Goal: Information Seeking & Learning: Find specific fact

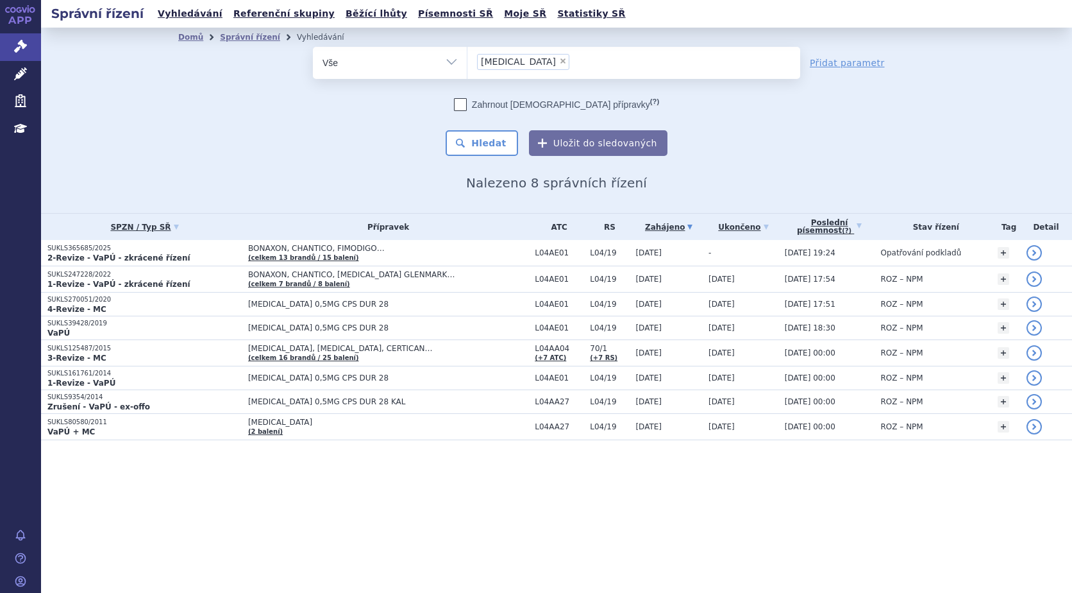
click at [559, 62] on span "×" at bounding box center [563, 61] width 8 height 8
click at [468, 62] on select "gilenya" at bounding box center [467, 62] width 1 height 32
select select
click at [40, 40] on link "Správní řízení" at bounding box center [20, 46] width 41 height 27
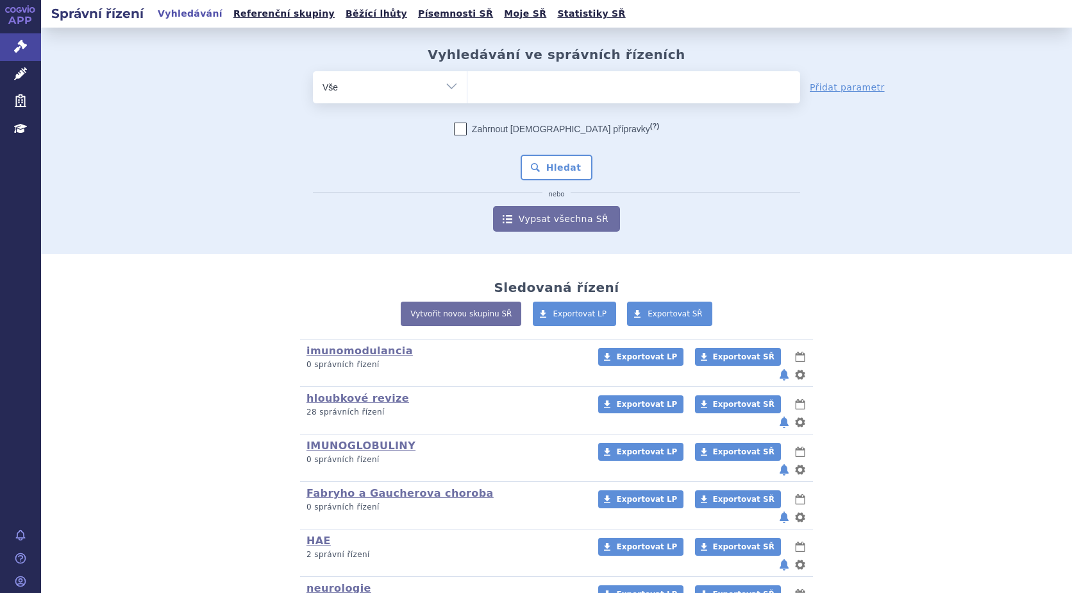
scroll to position [64, 0]
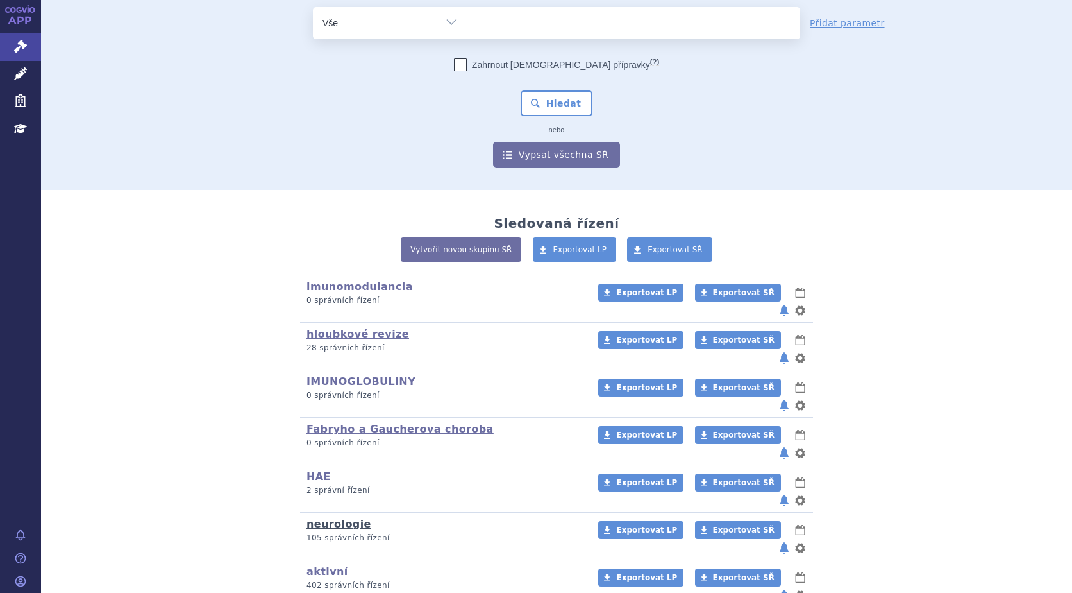
click at [323, 518] on link "neurologie" at bounding box center [339, 524] width 65 height 12
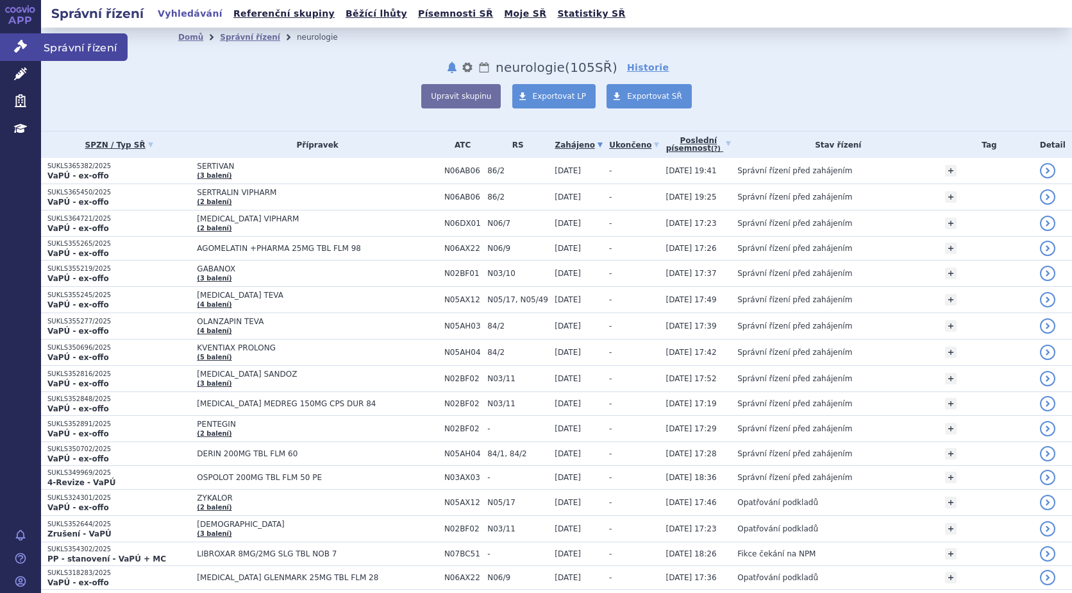
click at [24, 40] on icon at bounding box center [20, 46] width 13 height 13
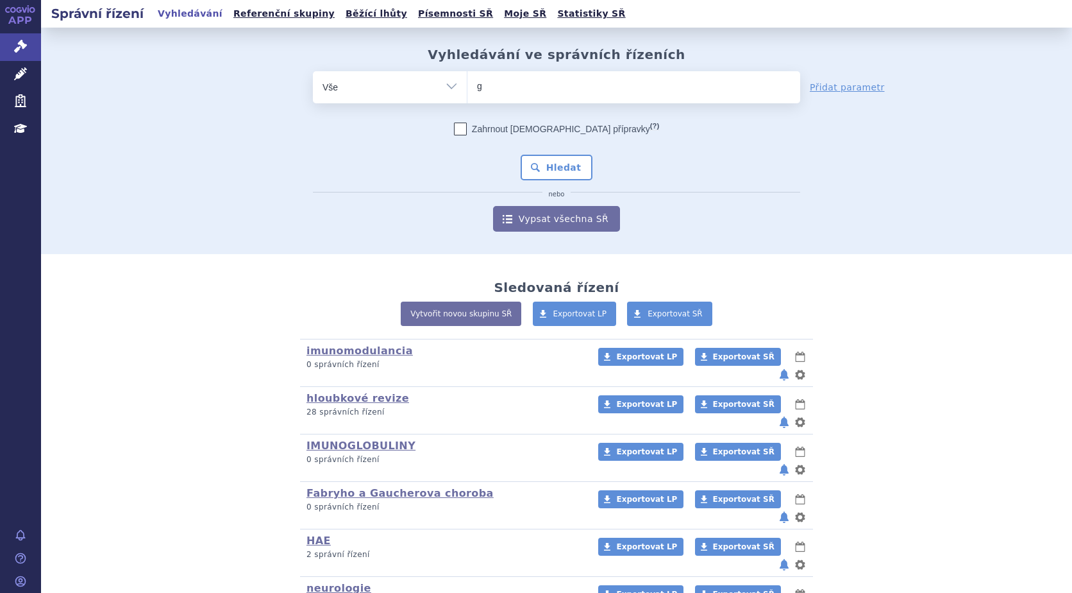
type input "gl"
type input "glx"
type input "gly"
type input "glyco"
type input "glycop"
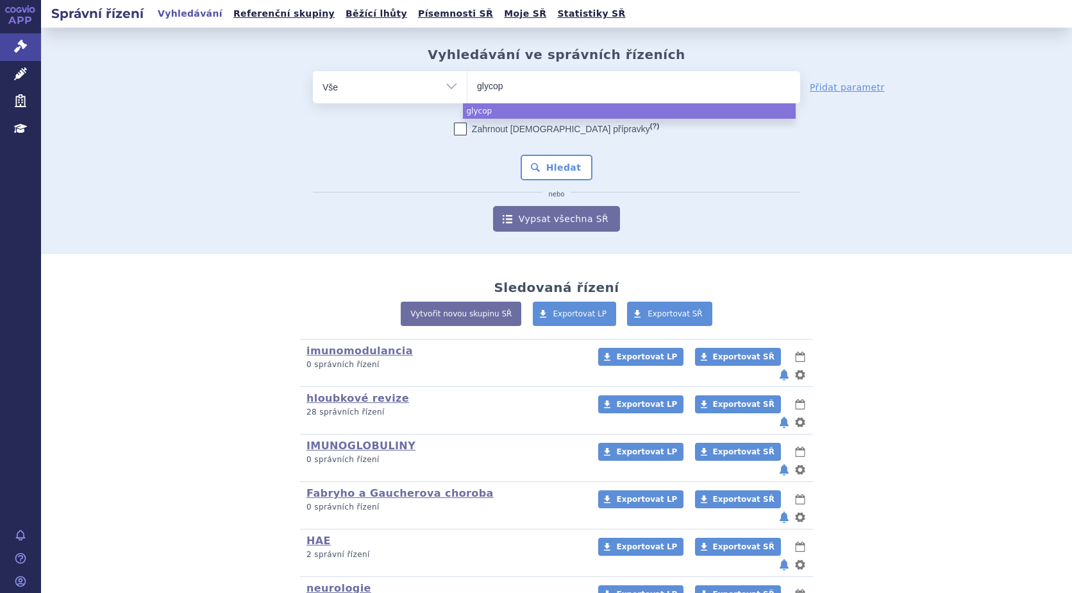
select select "glycop"
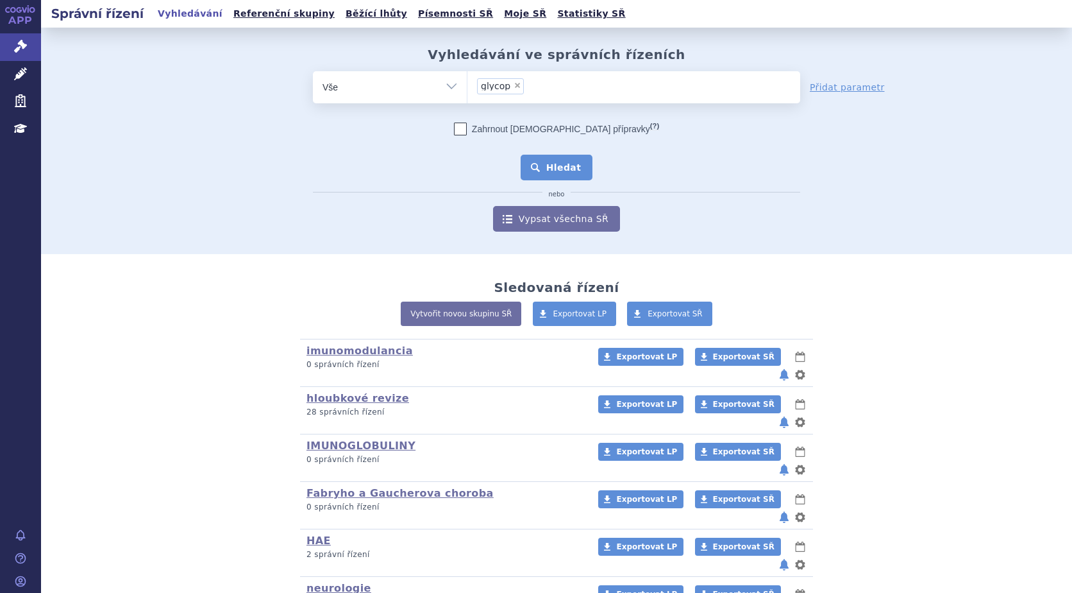
click at [561, 172] on button "Hledat" at bounding box center [557, 168] width 72 height 26
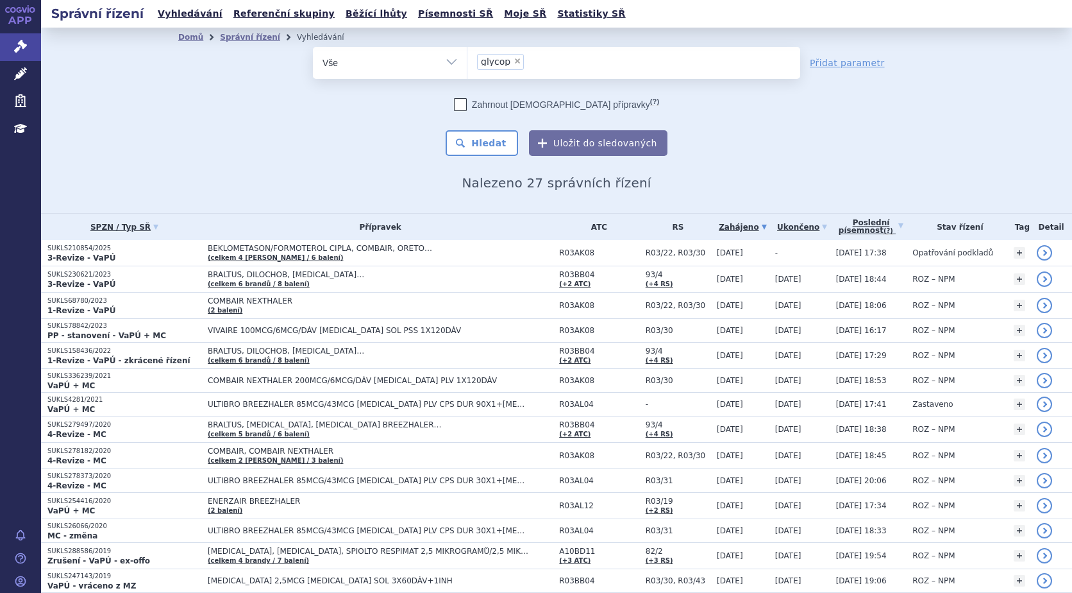
click at [514, 61] on span "×" at bounding box center [518, 61] width 8 height 8
click at [468, 61] on select "glycop" at bounding box center [467, 62] width 1 height 32
select select
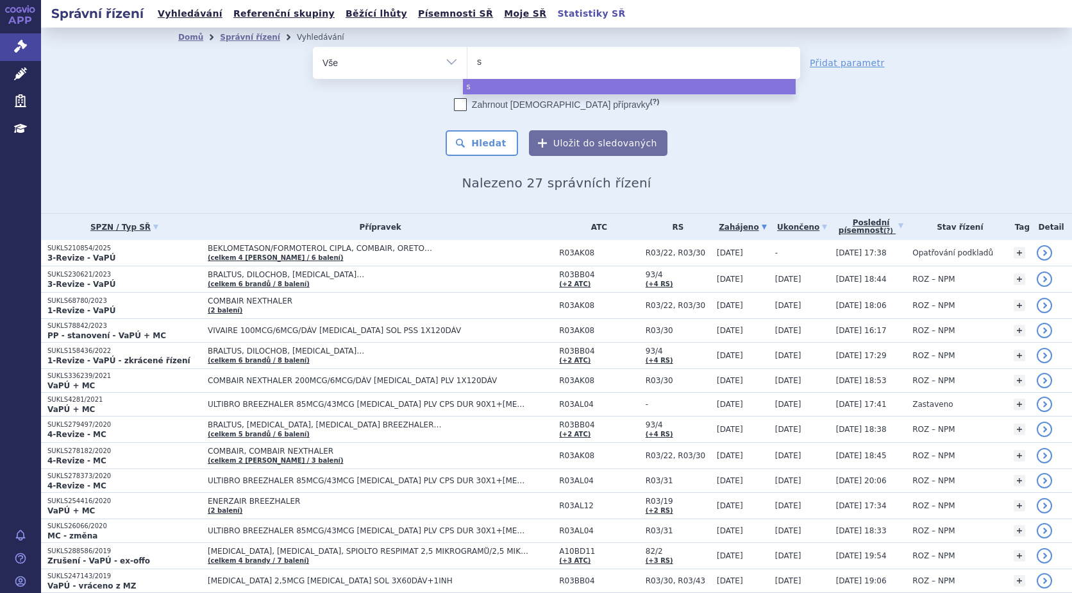
type input "si"
type input "sia"
type input "siala"
type input "sialana"
type input "sialanar"
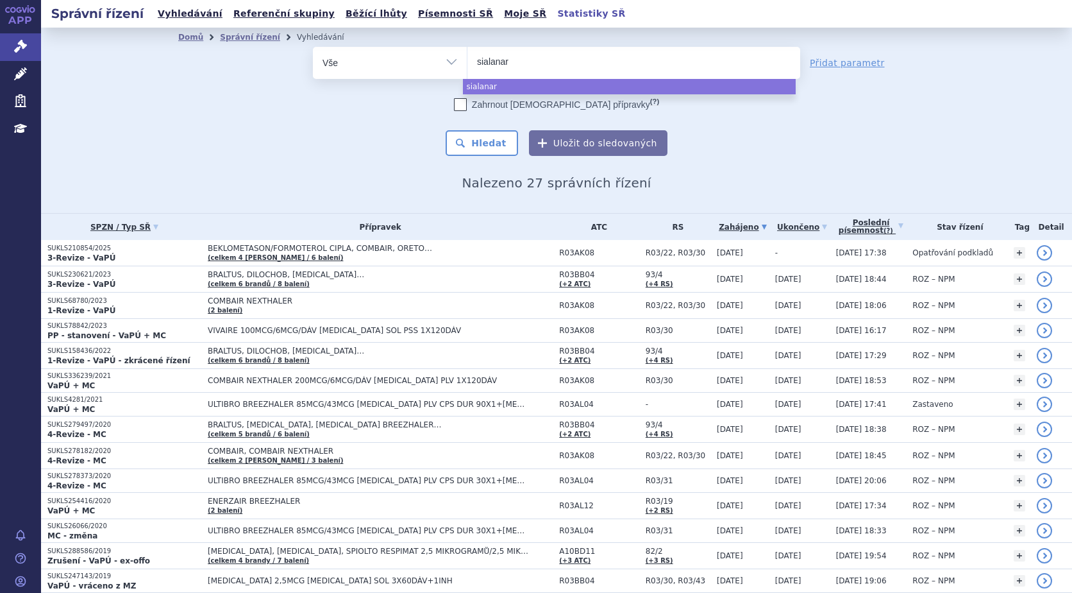
select select "sialanar"
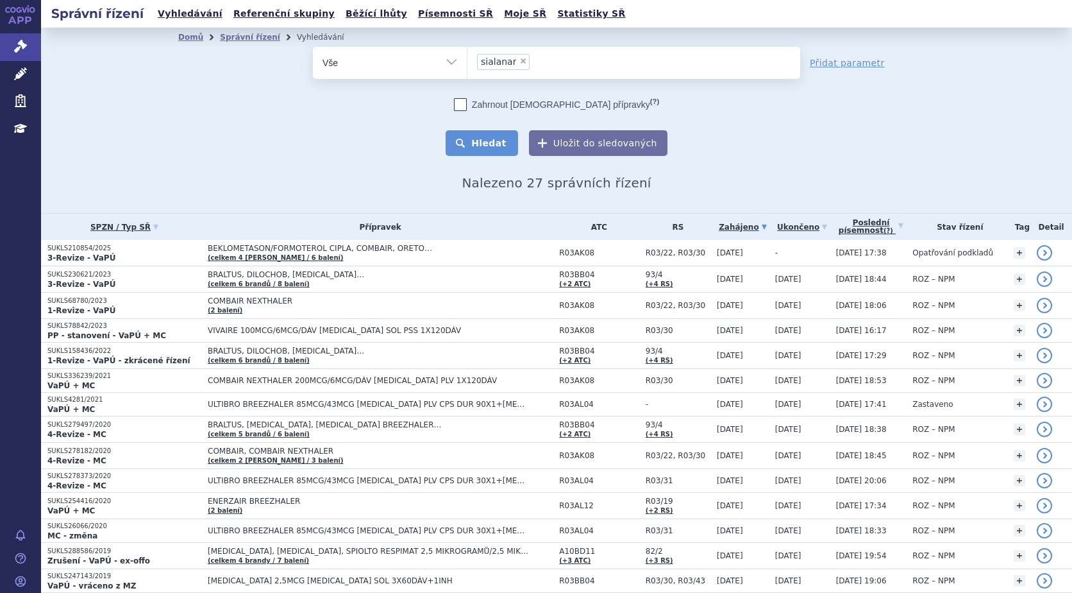
click at [480, 133] on button "Hledat" at bounding box center [482, 143] width 72 height 26
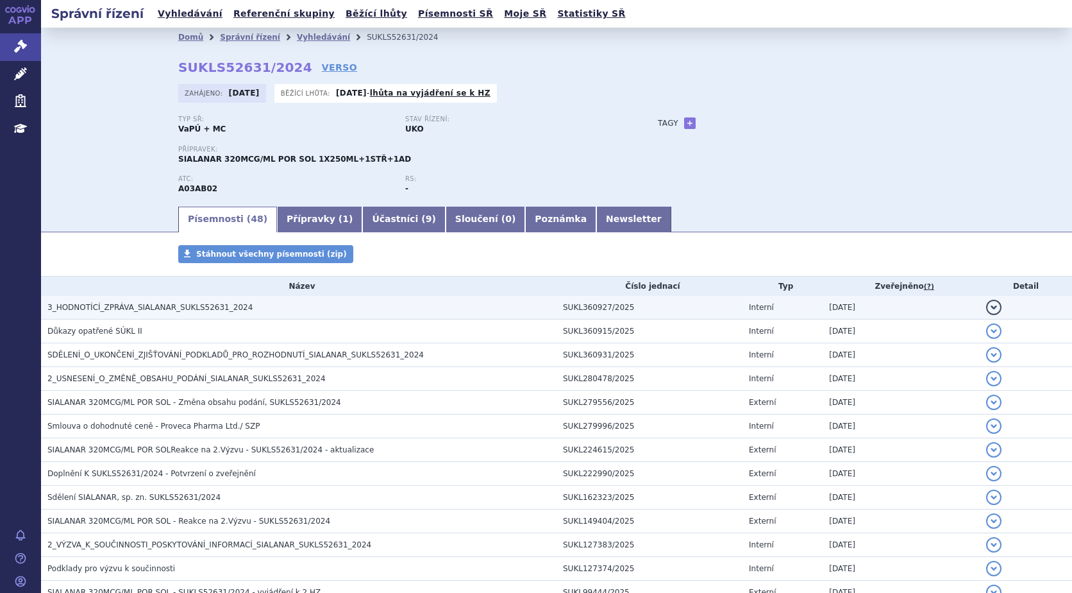
click at [128, 305] on span "3_HODNOTÍCÍ_ZPRÁVA_SIALANAR_SUKLS52631_2024" at bounding box center [149, 307] width 205 height 9
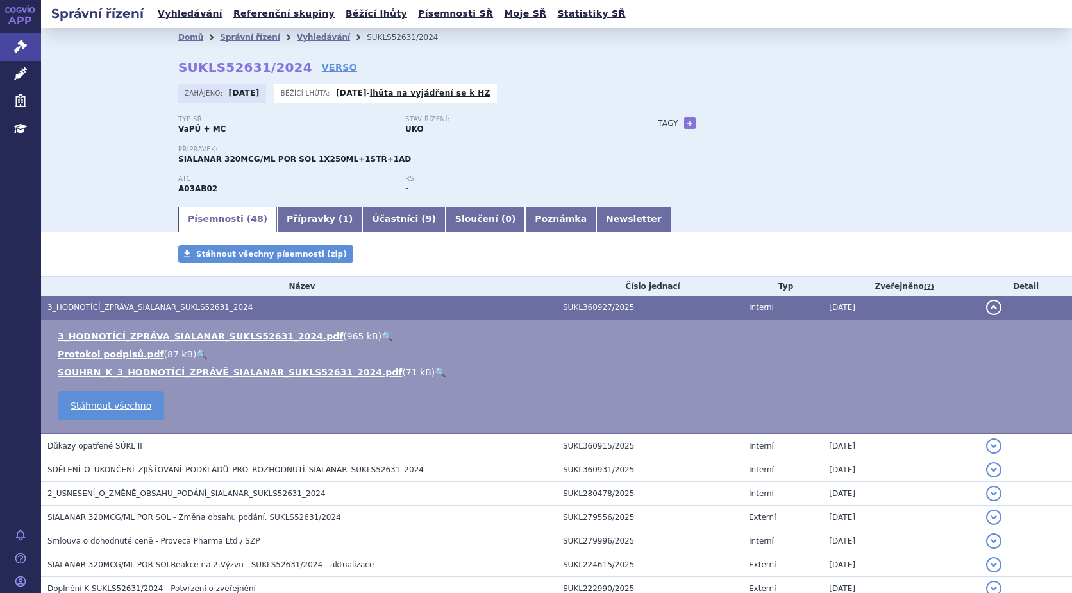
click at [382, 337] on link "🔍" at bounding box center [387, 336] width 11 height 10
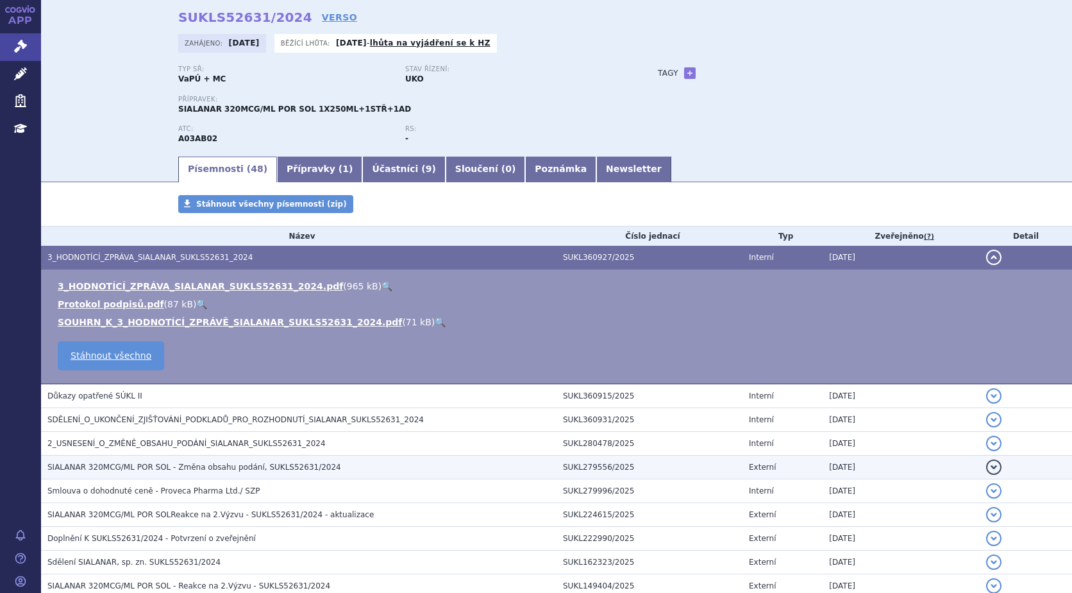
scroll to position [64, 0]
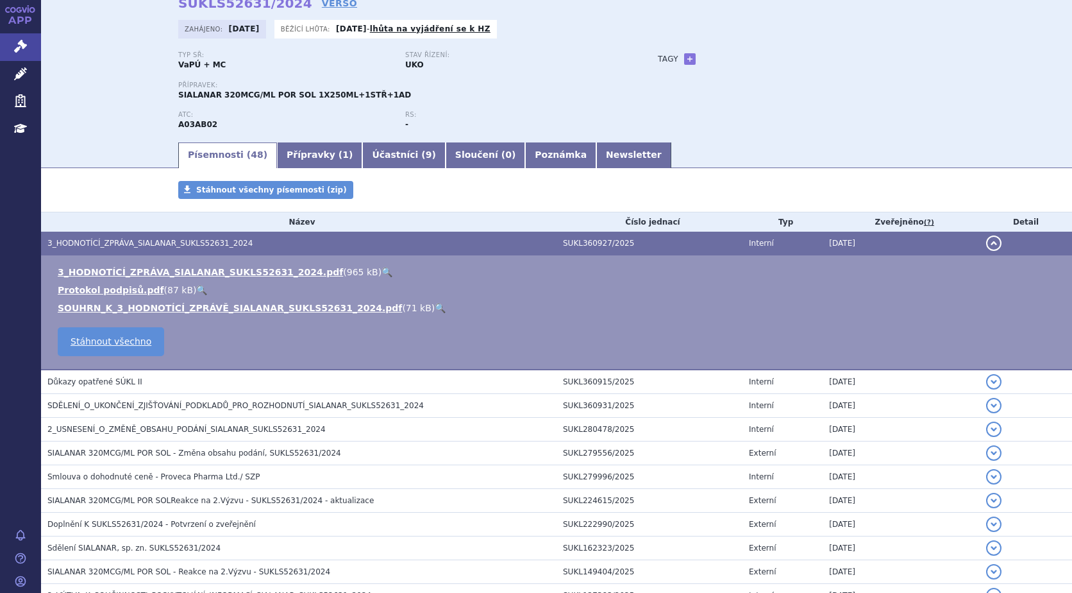
click at [382, 271] on link "🔍" at bounding box center [387, 272] width 11 height 10
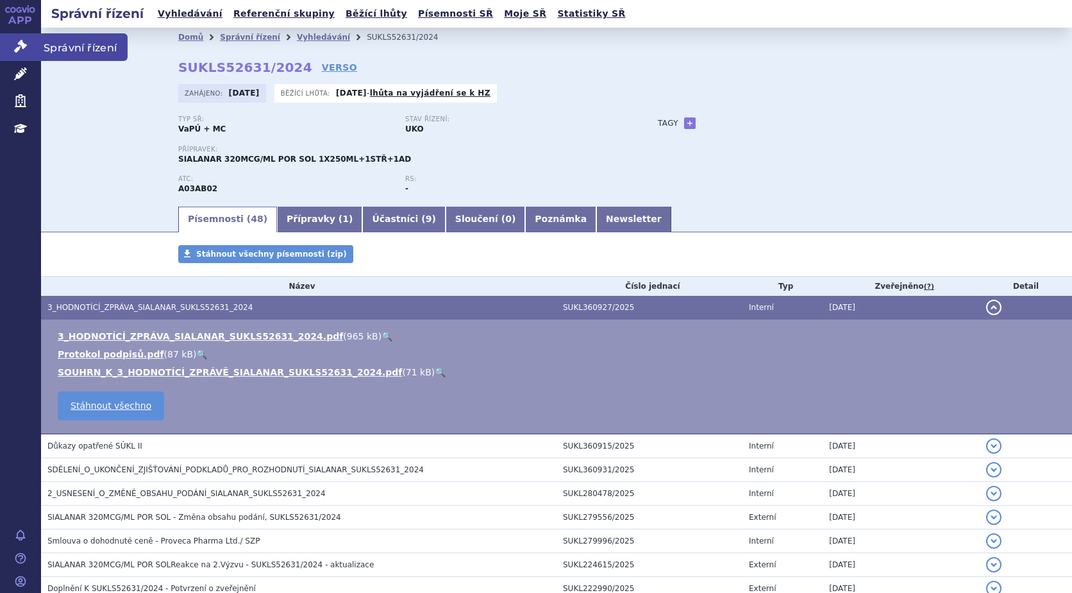
click at [95, 42] on span "Správní řízení" at bounding box center [84, 46] width 87 height 27
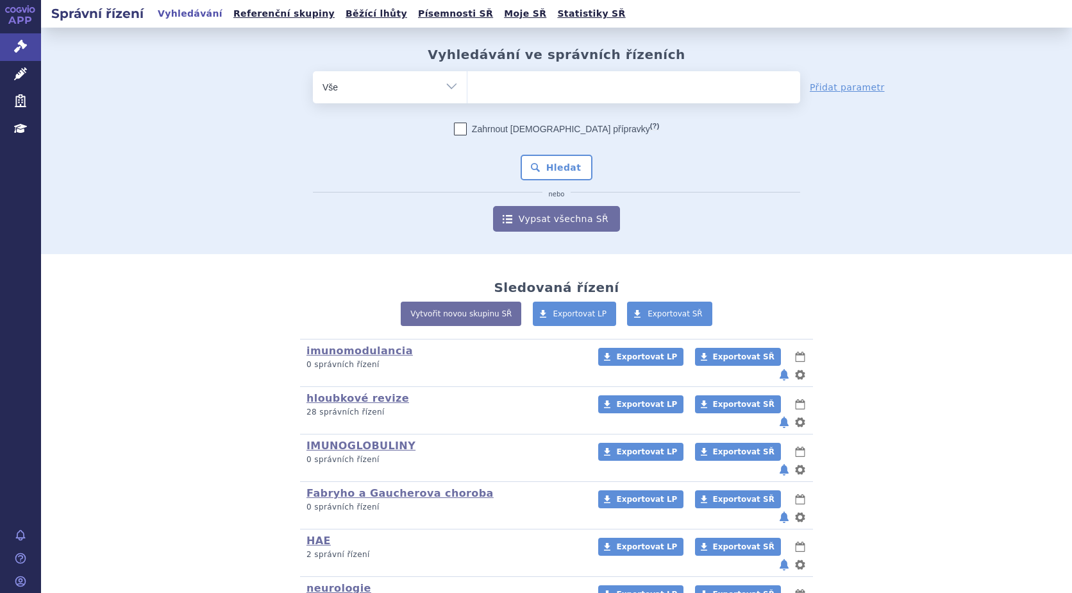
click at [536, 80] on ul at bounding box center [634, 84] width 333 height 27
click at [468, 80] on select at bounding box center [467, 87] width 1 height 32
type input "sle"
type input "slen"
type input "sleny"
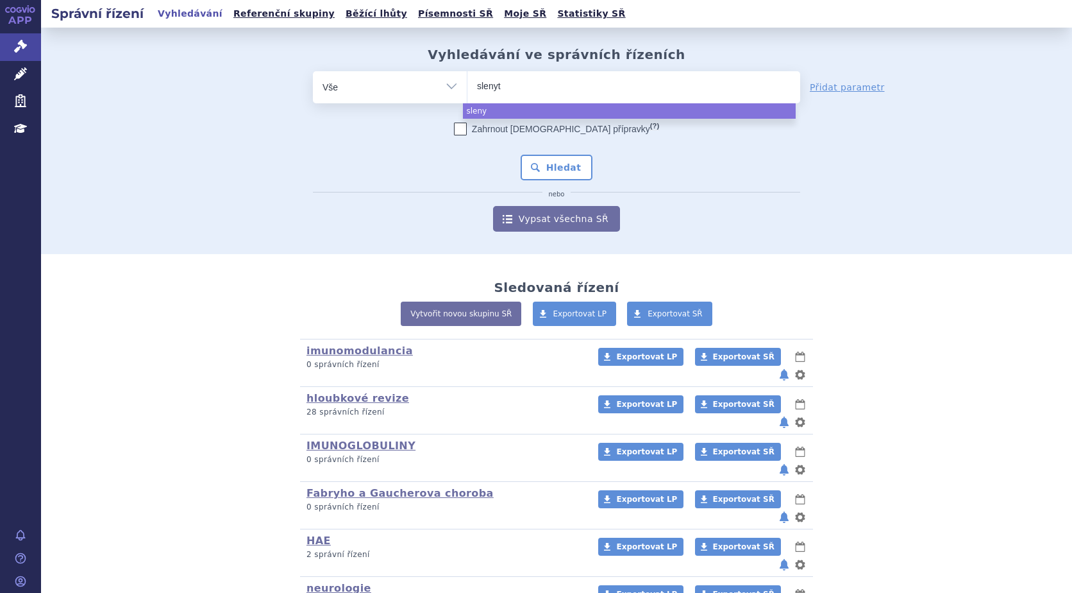
type input "slenyto"
select select "slenyto"
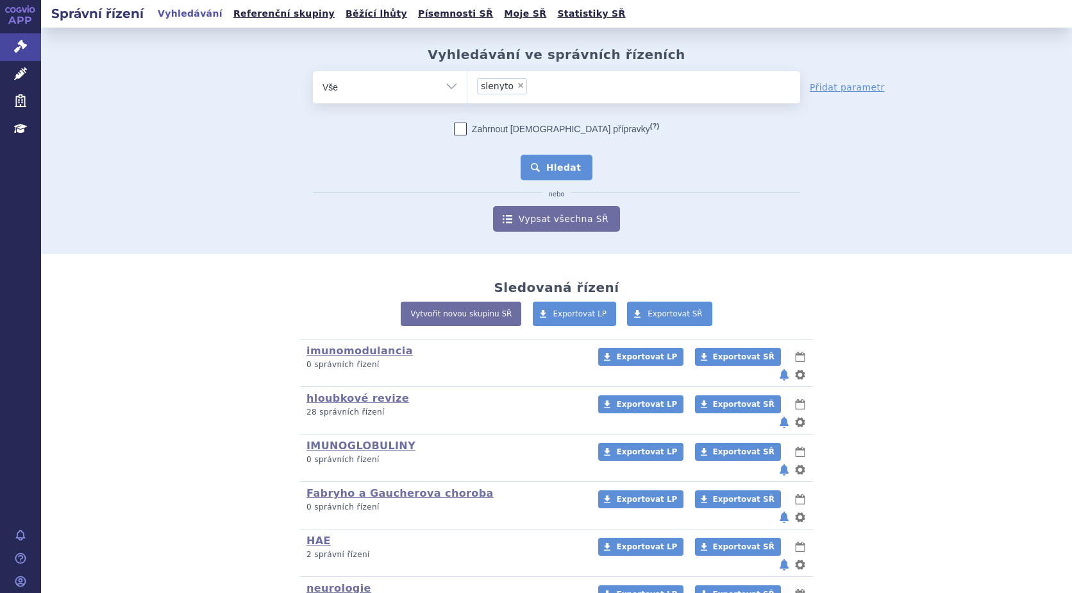
click at [564, 163] on button "Hledat" at bounding box center [557, 168] width 72 height 26
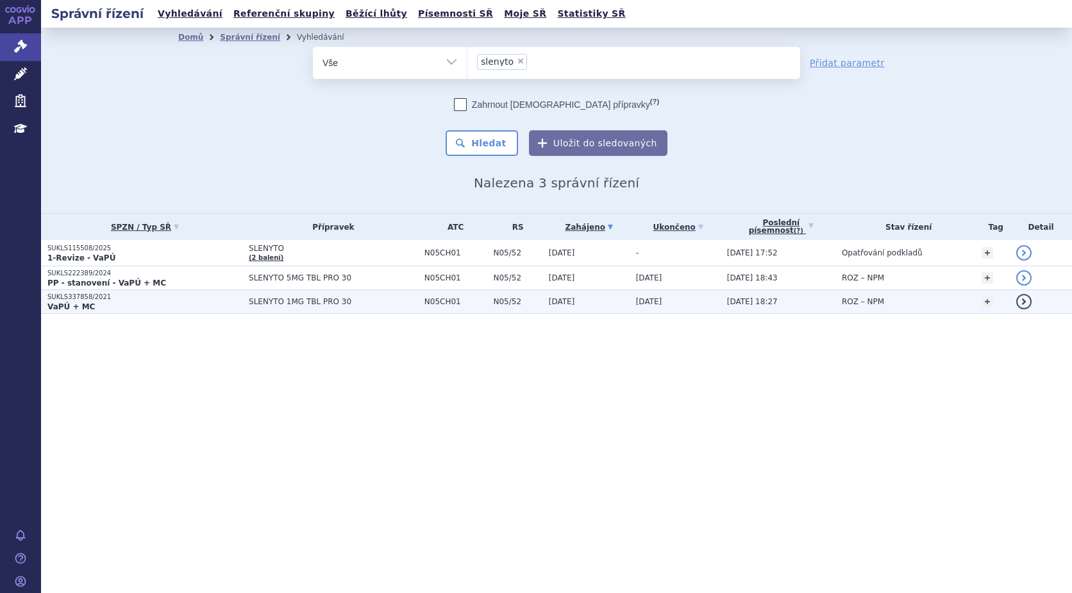
click at [93, 305] on p "VaPÚ + MC" at bounding box center [144, 306] width 195 height 10
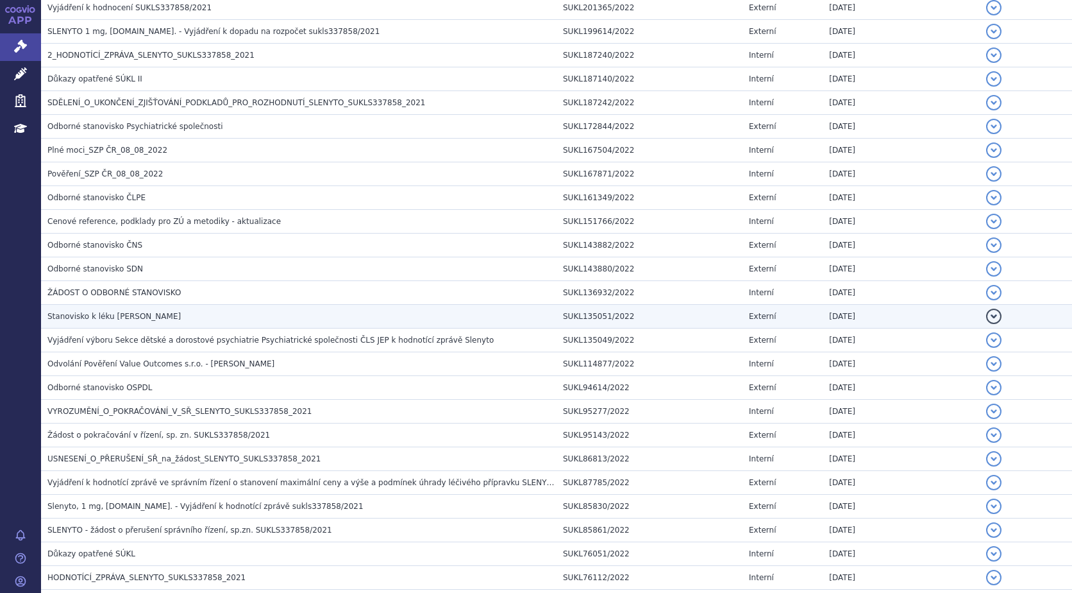
scroll to position [1080, 0]
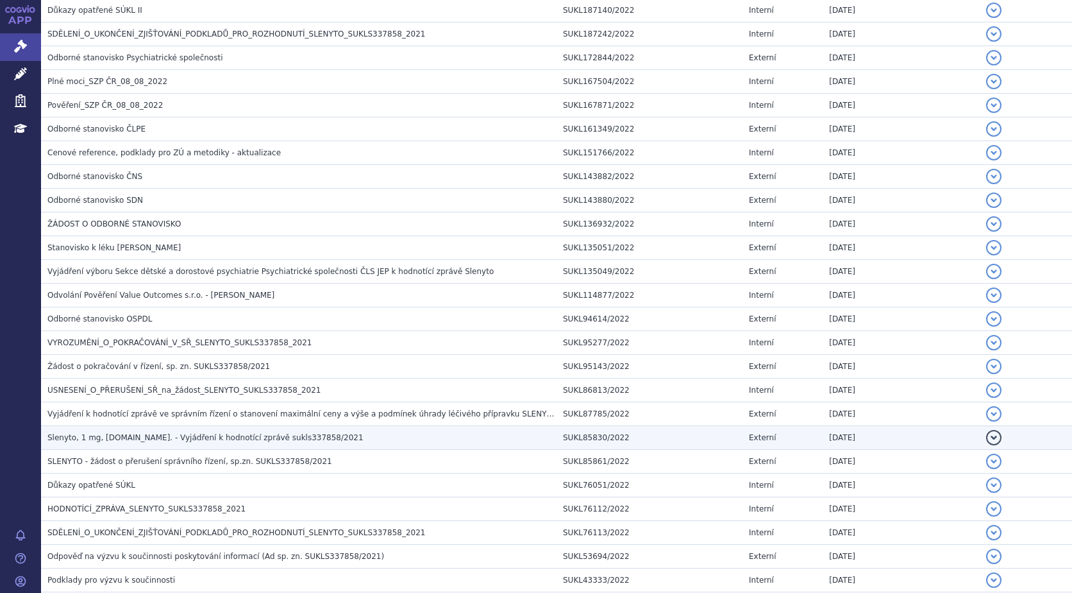
click at [182, 438] on span "Slenyto, 1 mg, tbl.pro. - Vyjádření k hodnotící zprávě sukls337858/2021" at bounding box center [205, 437] width 316 height 9
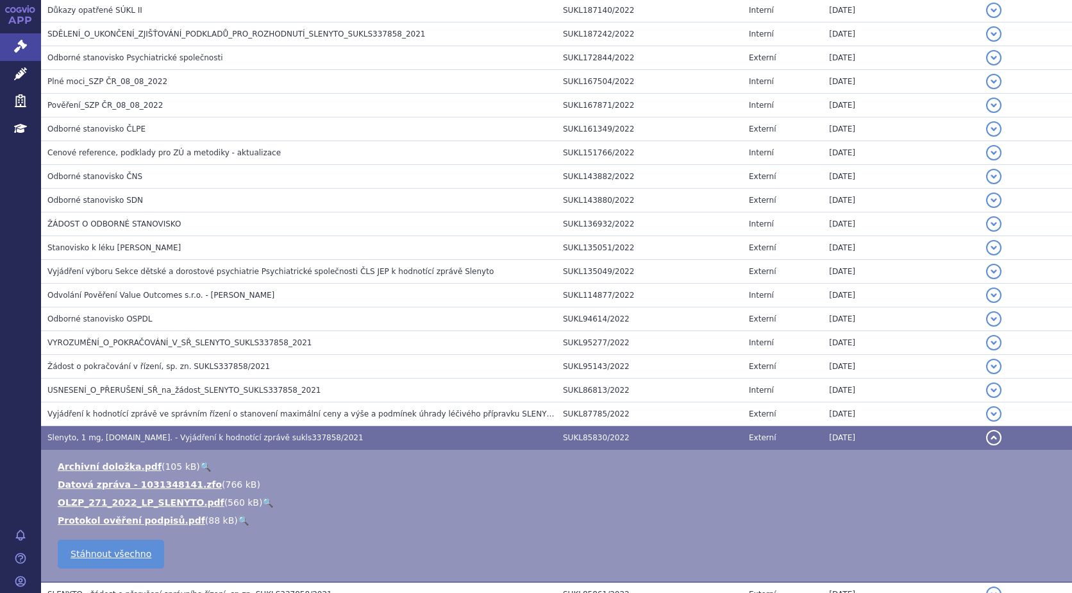
click at [262, 502] on link "🔍" at bounding box center [267, 502] width 11 height 10
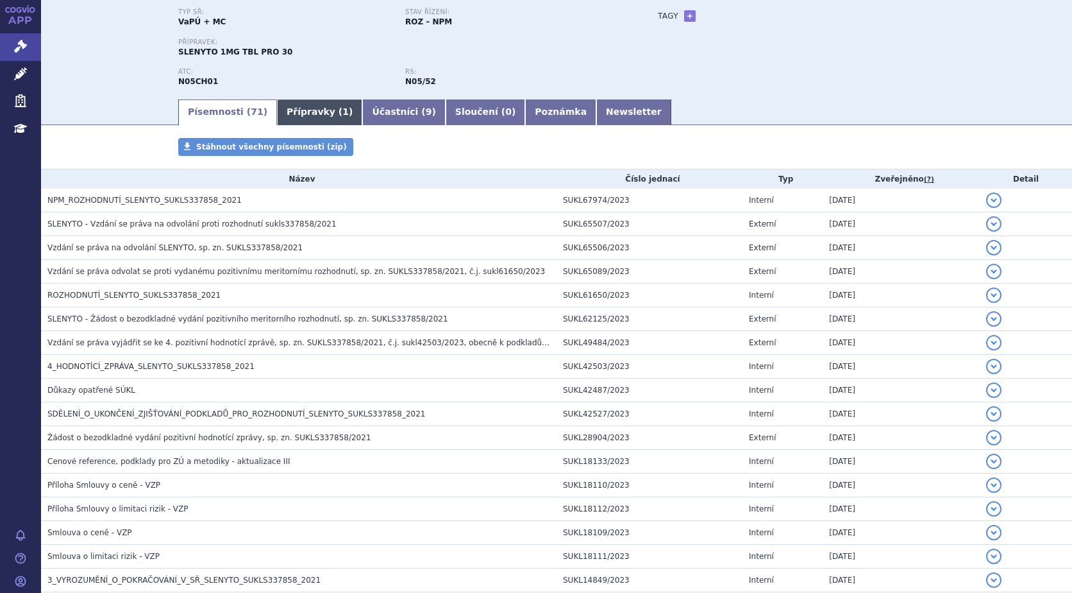
scroll to position [0, 0]
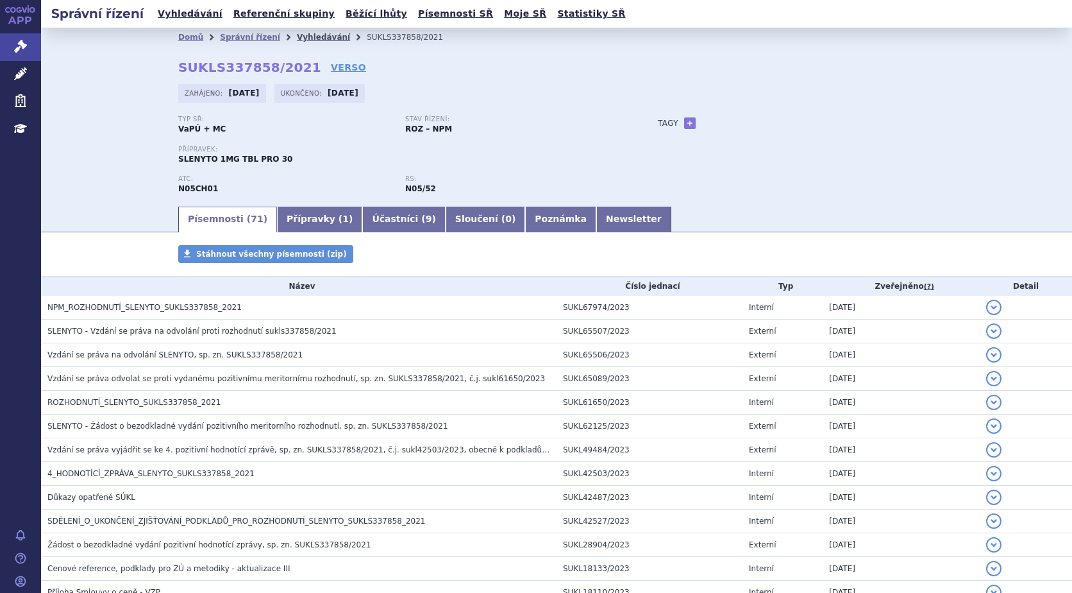
click at [305, 37] on link "Vyhledávání" at bounding box center [323, 37] width 53 height 9
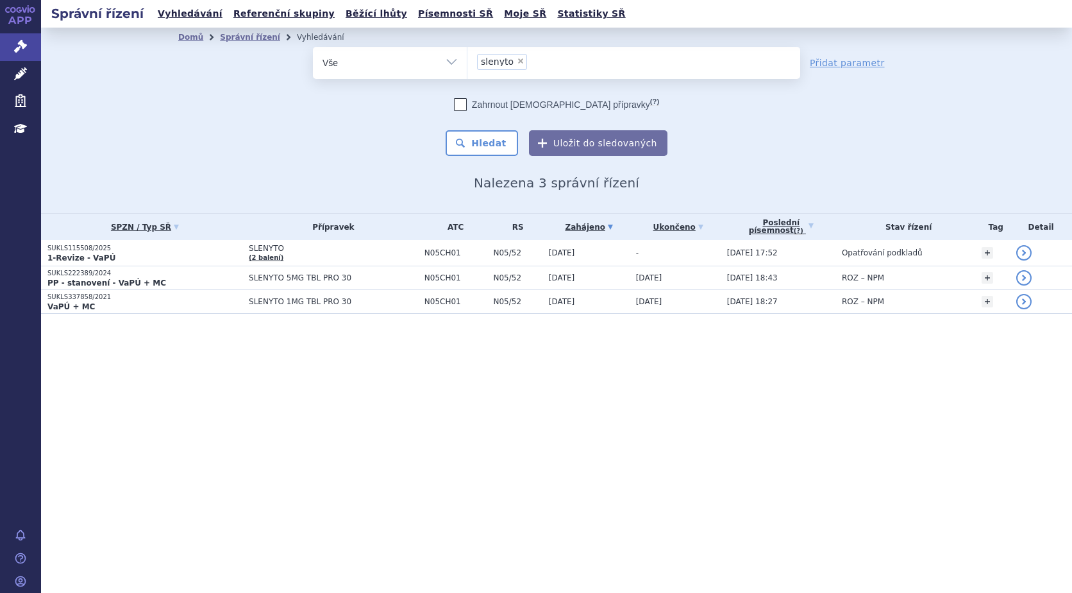
click at [518, 60] on span "×" at bounding box center [521, 61] width 8 height 8
click at [468, 60] on select "slenyto" at bounding box center [467, 62] width 1 height 32
select select
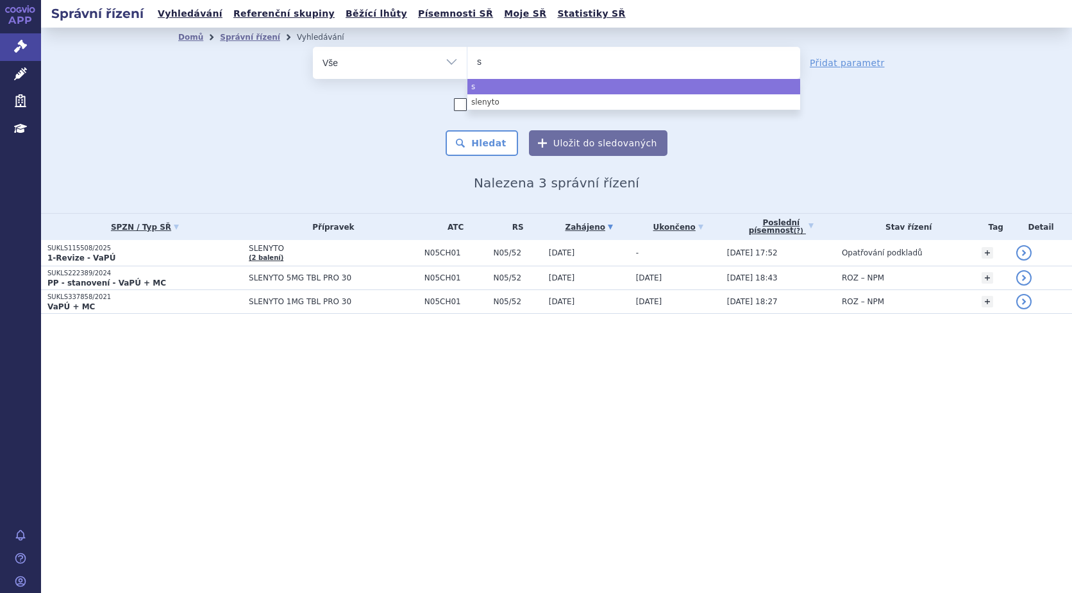
type input "si"
type input "sian"
type input "sianal"
type input "sianala"
type input "sianalar"
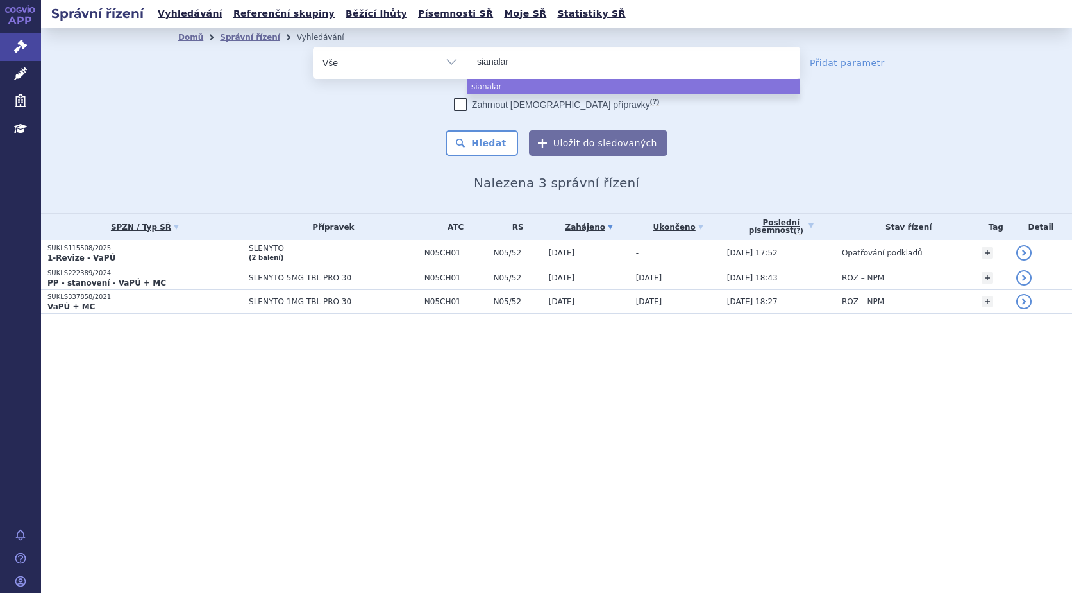
select select "sianalar"
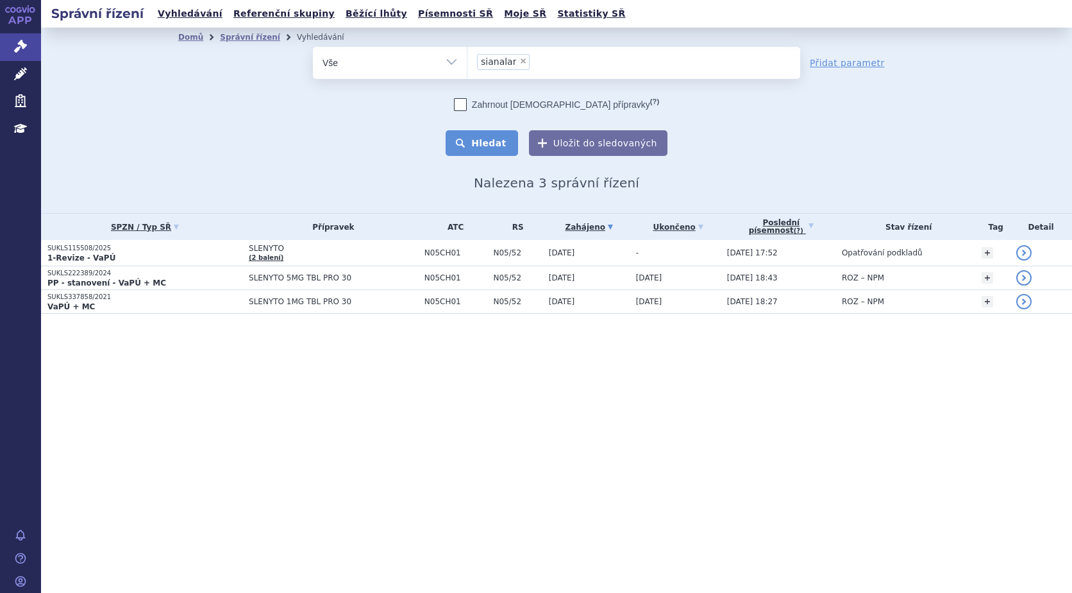
click at [505, 142] on button "Hledat" at bounding box center [482, 143] width 72 height 26
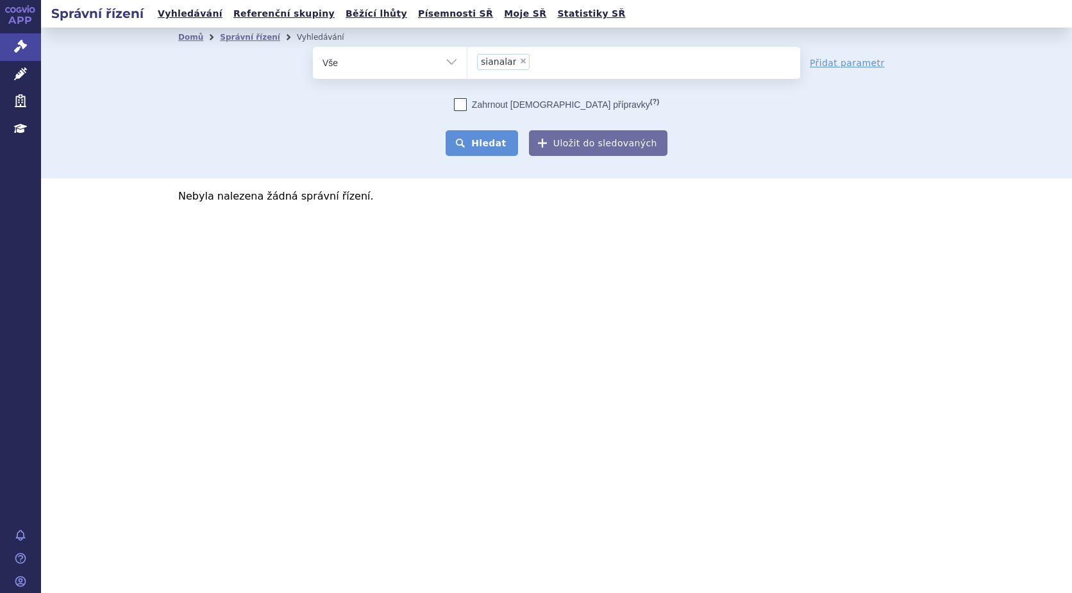
click at [496, 141] on button "Hledat" at bounding box center [482, 143] width 72 height 26
click at [520, 62] on span "×" at bounding box center [524, 61] width 8 height 8
click at [468, 62] on select "sianalar" at bounding box center [467, 62] width 1 height 32
select select
type input "si"
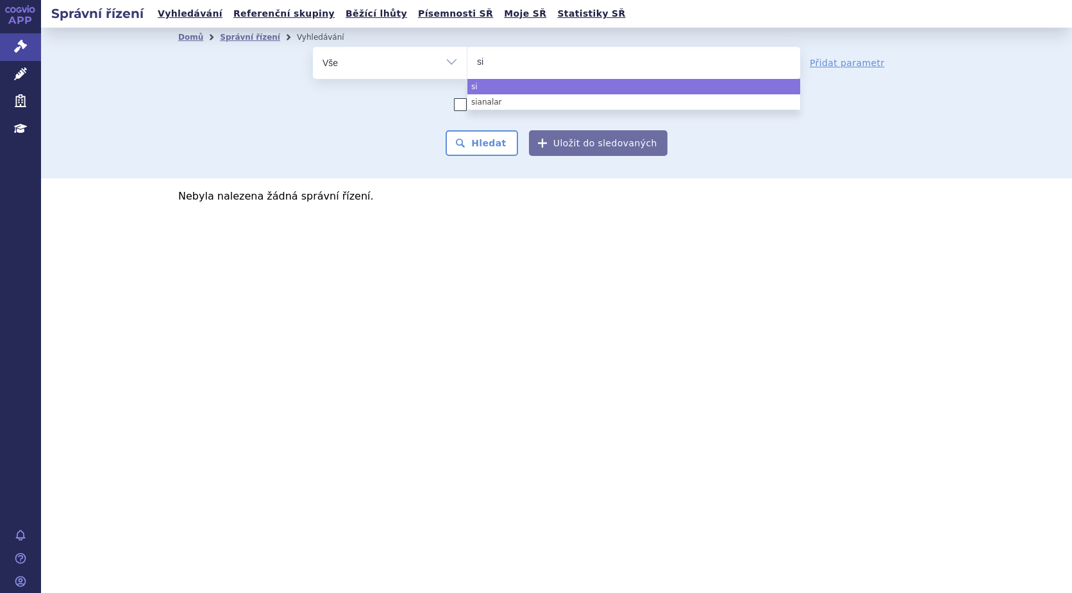
type input "sia"
type input "siana"
type input "sianal"
type input "sianala"
type input "sianalar"
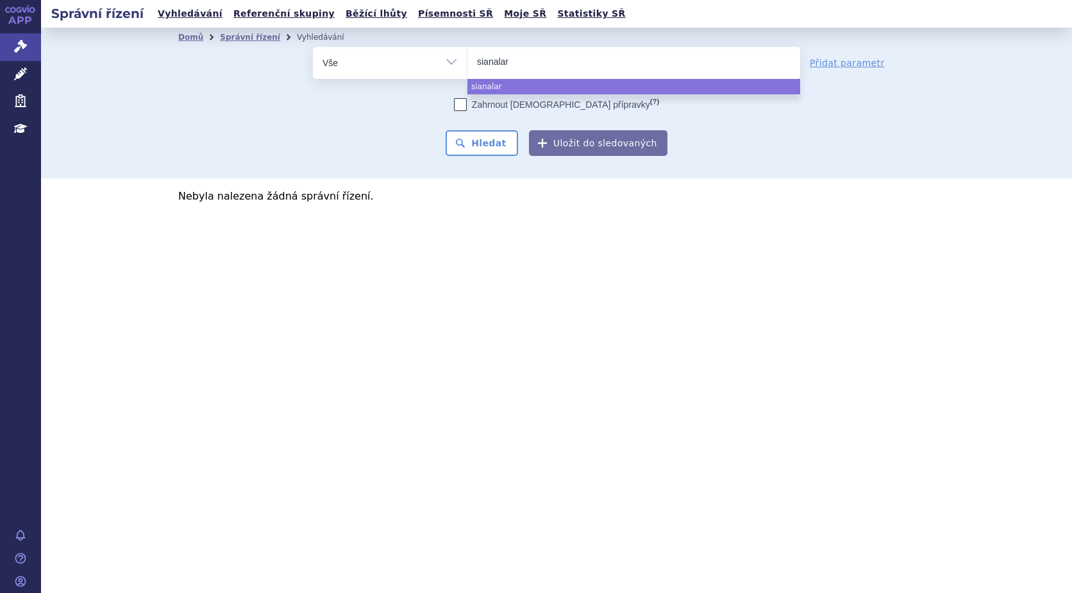
select select "sianalar"
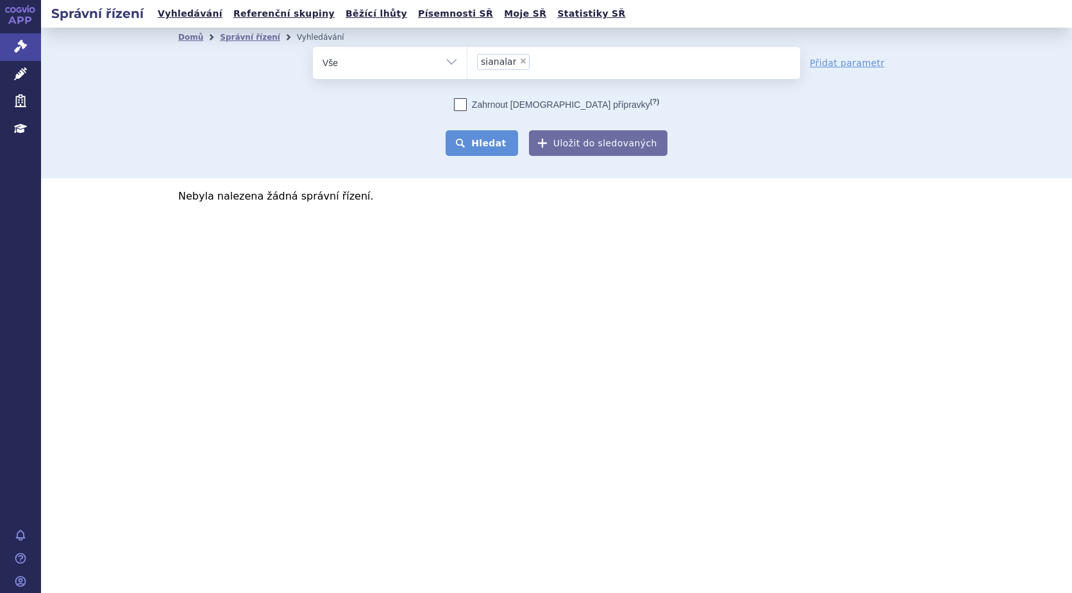
click at [493, 144] on button "Hledat" at bounding box center [482, 143] width 72 height 26
drag, startPoint x: 491, startPoint y: 140, endPoint x: 482, endPoint y: 139, distance: 8.4
click at [489, 140] on button "Hledat" at bounding box center [482, 143] width 72 height 26
select select
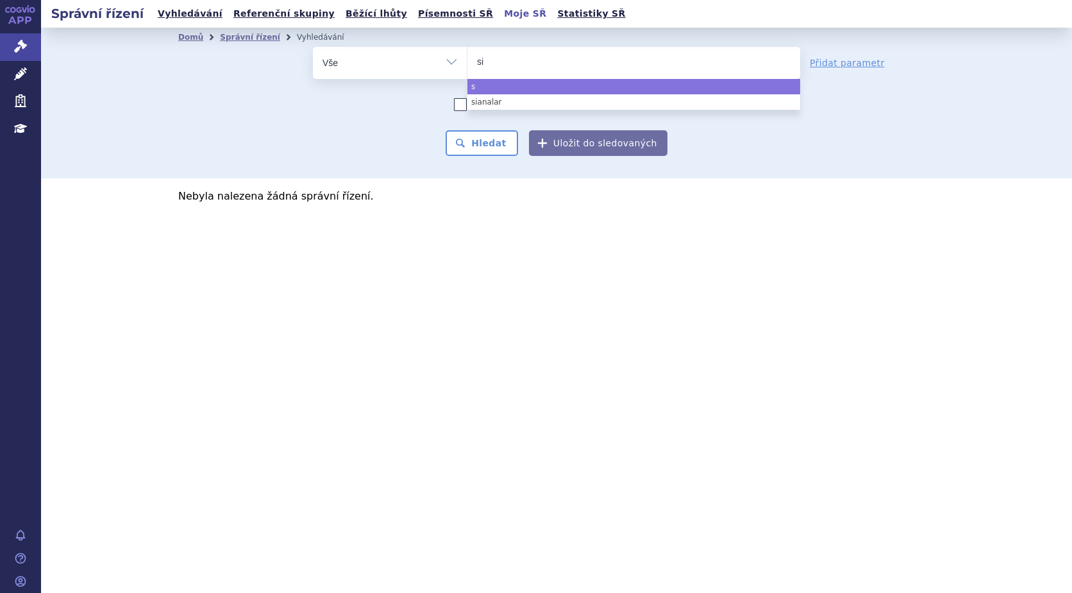
type input "sia"
type input "sian"
type input "sianl"
type input "sianla"
type input "sianlana"
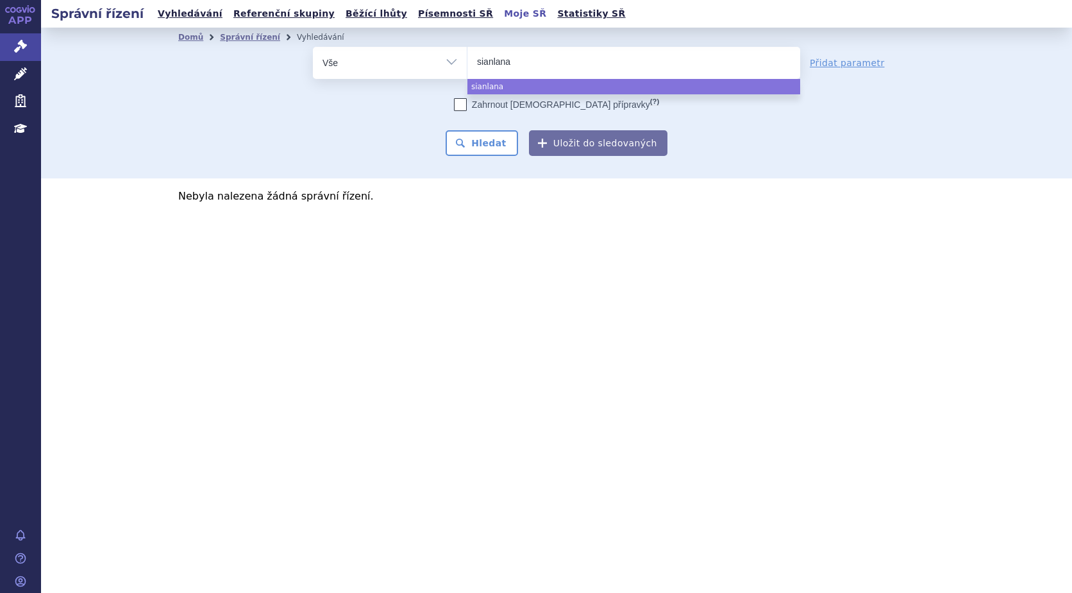
type input "sianlanar"
select select "sianlanar"
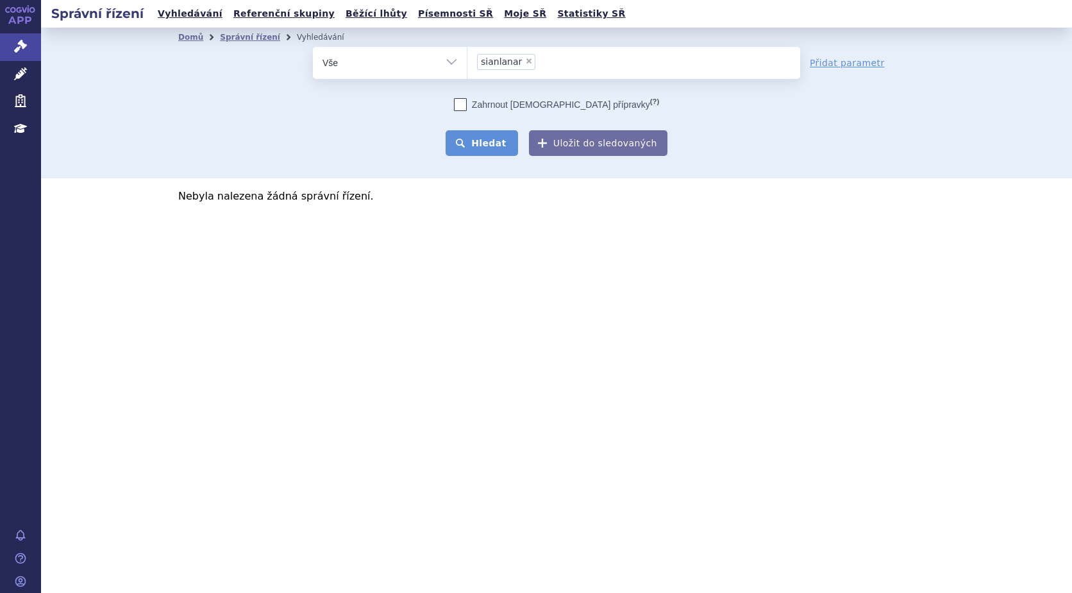
click at [514, 142] on button "Hledat" at bounding box center [482, 143] width 72 height 26
click at [525, 58] on span "×" at bounding box center [529, 61] width 8 height 8
click at [468, 58] on select "sianlanar" at bounding box center [467, 62] width 1 height 32
select select
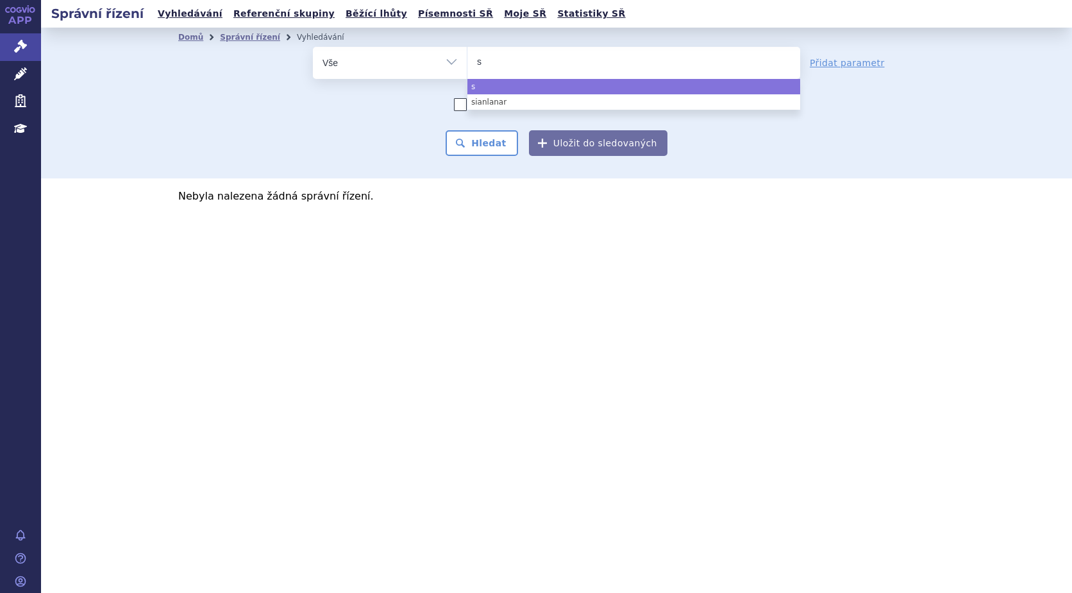
type input "si"
type input "sia"
type input "sian"
type input "siana"
type input "sia"
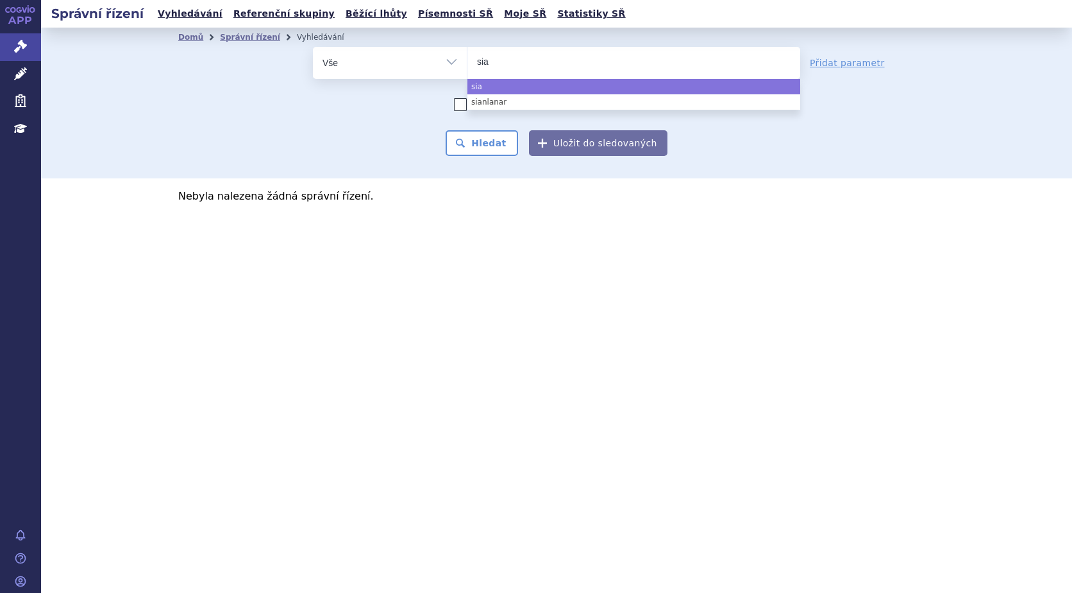
type input "sial"
type input "sialan"
type input "sialana"
type input "sialanar"
select select "sialanar"
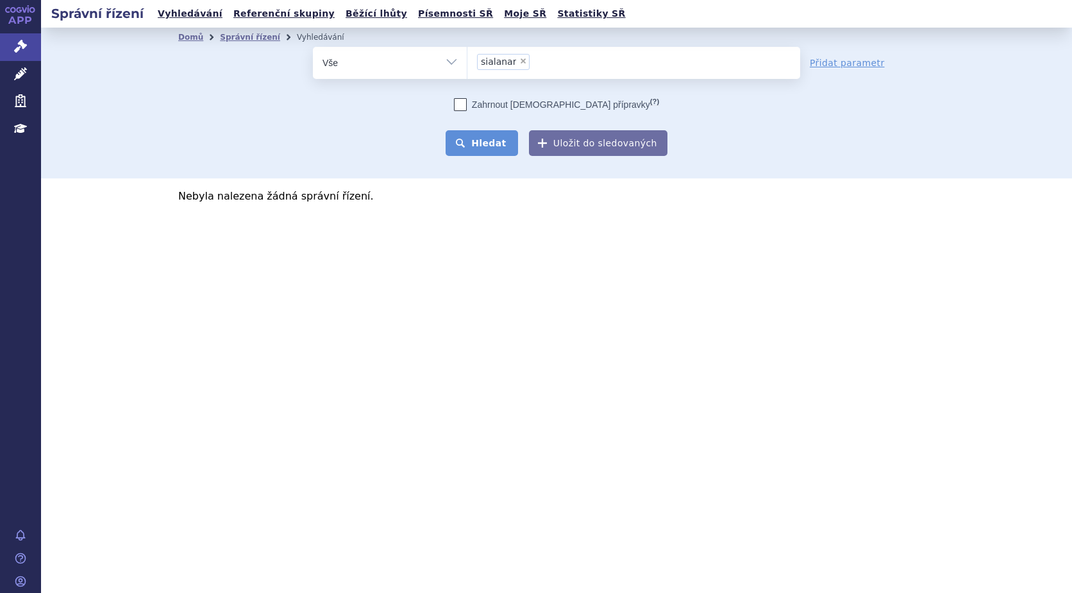
click at [491, 146] on button "Hledat" at bounding box center [482, 143] width 72 height 26
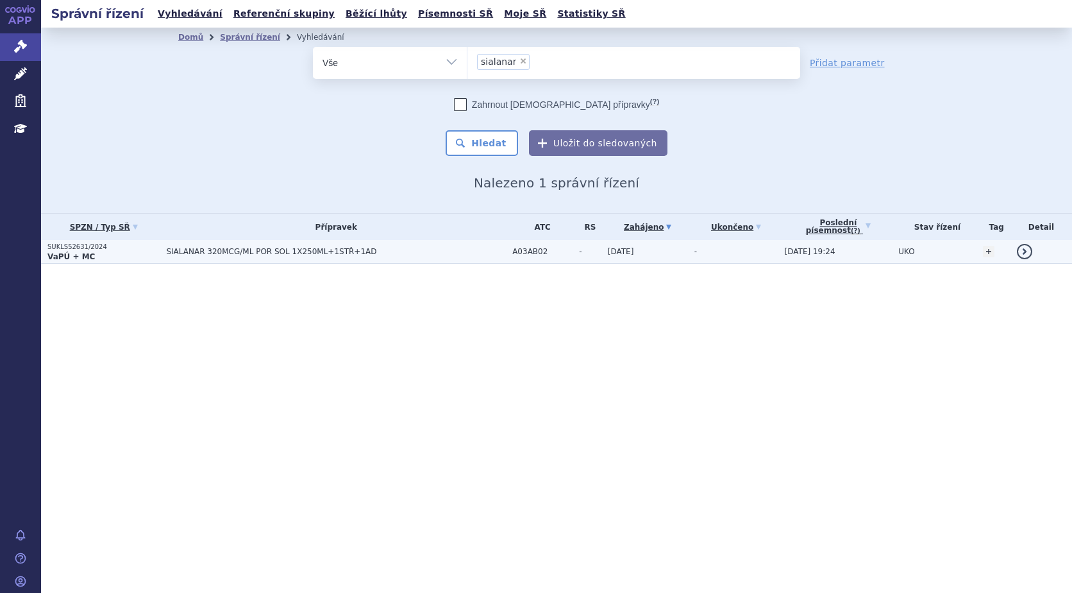
click at [75, 253] on strong "VaPÚ + MC" at bounding box center [70, 256] width 47 height 9
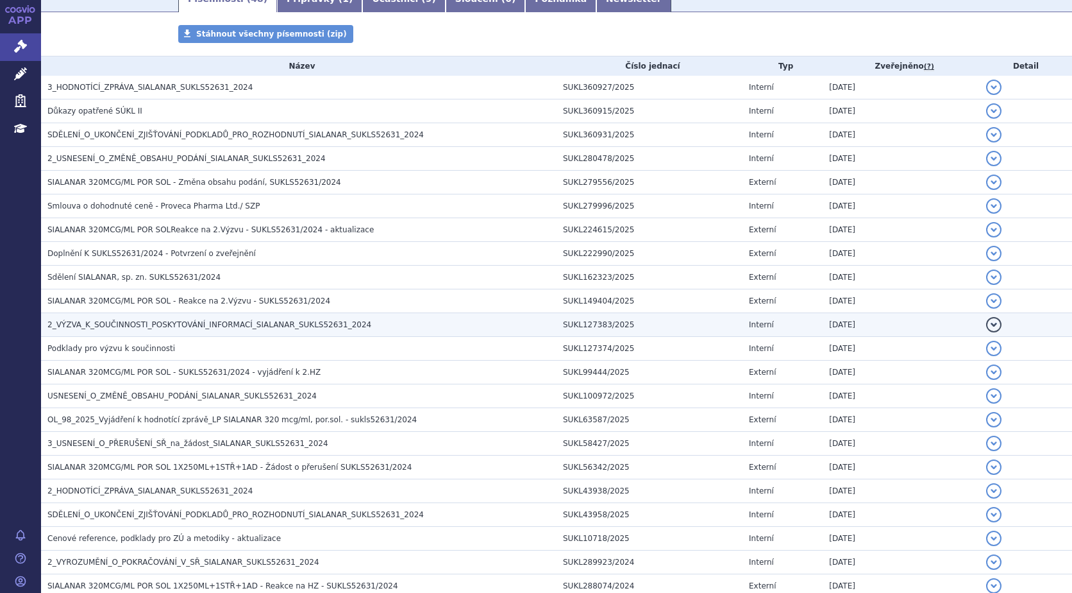
scroll to position [192, 0]
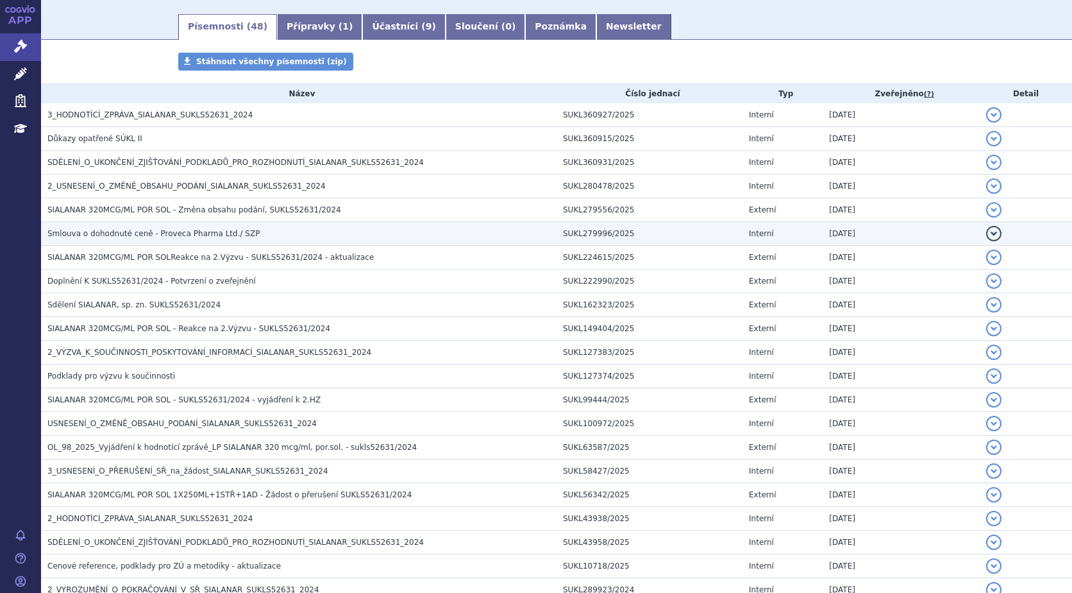
click at [178, 235] on span "Smlouva o dohodnuté ceně - Proveca Pharma Ltd./ SZP" at bounding box center [153, 233] width 212 height 9
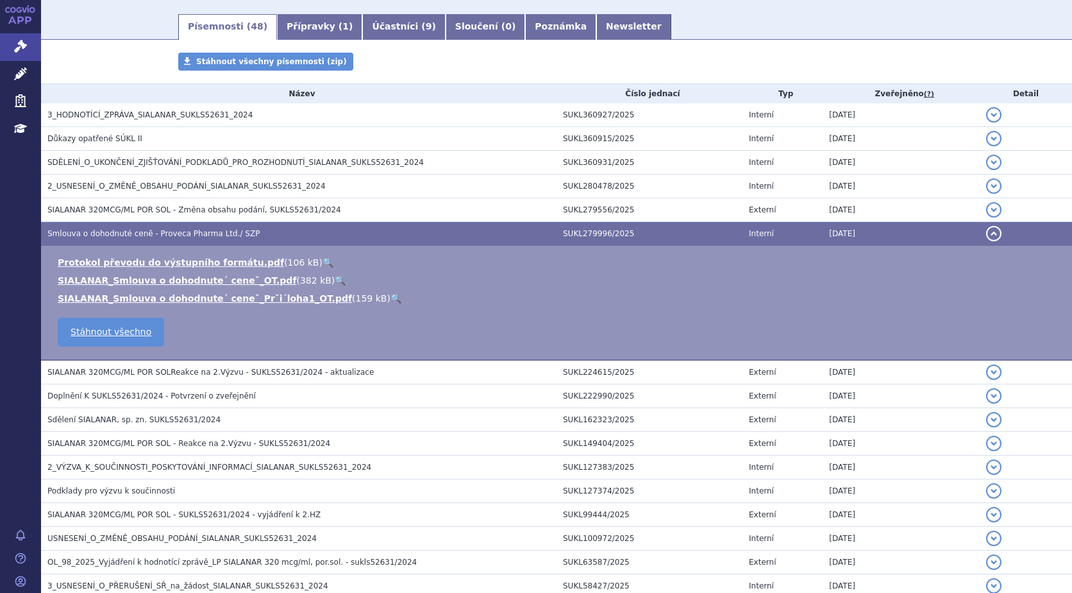
click at [335, 277] on link "🔍" at bounding box center [340, 280] width 11 height 10
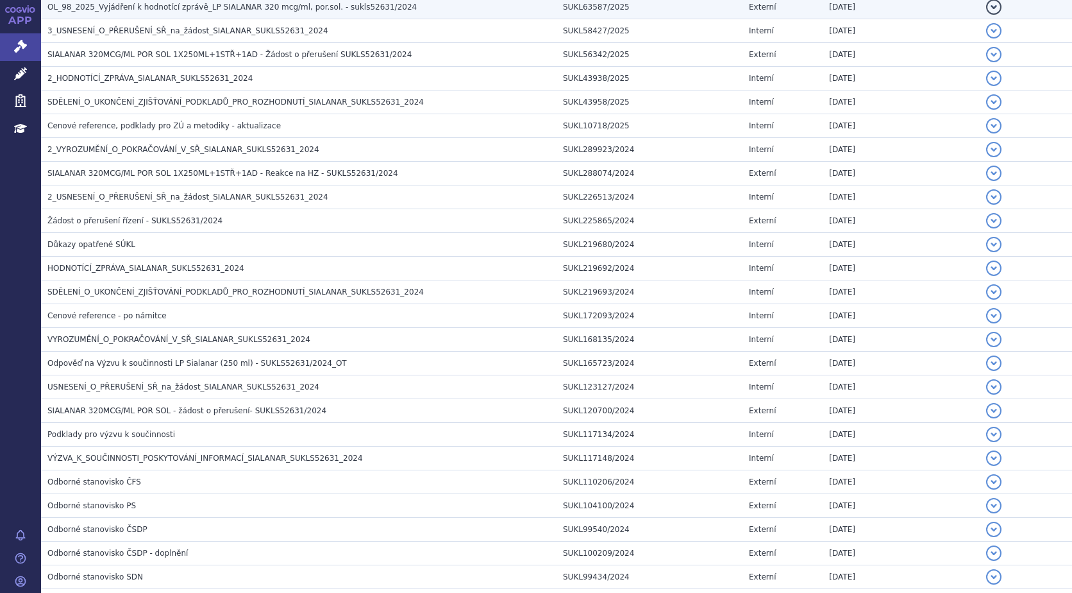
scroll to position [770, 0]
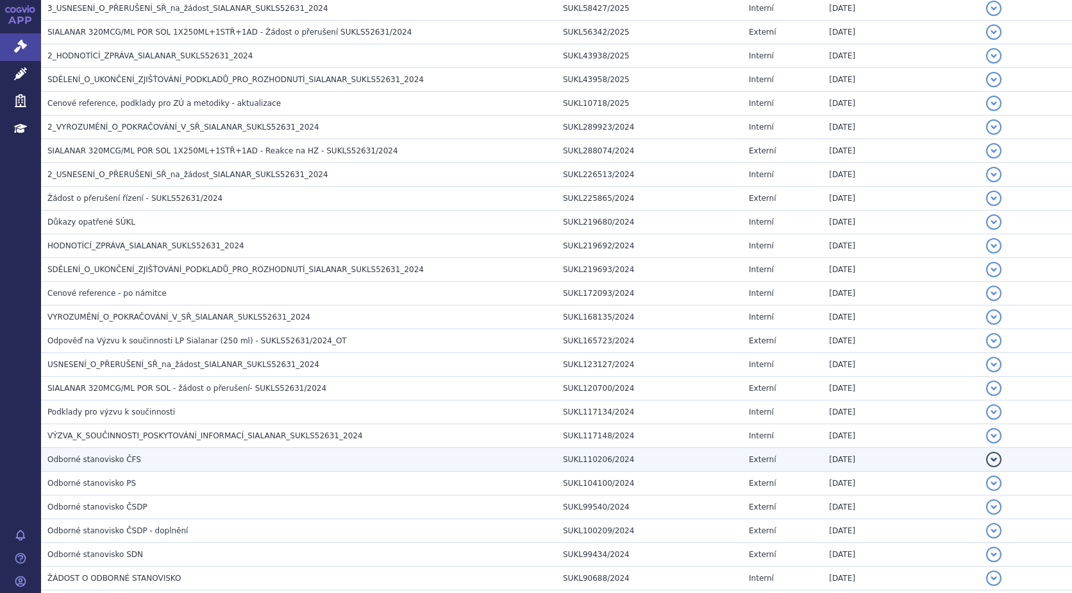
click at [121, 459] on span "Odborné stanovisko ČFS" at bounding box center [94, 459] width 94 height 9
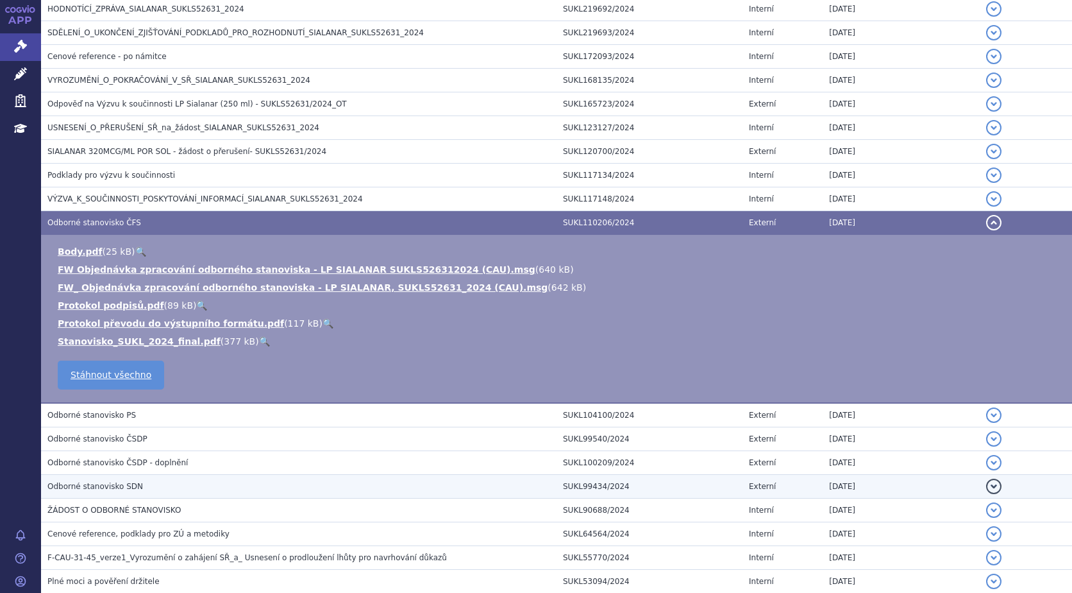
scroll to position [976, 0]
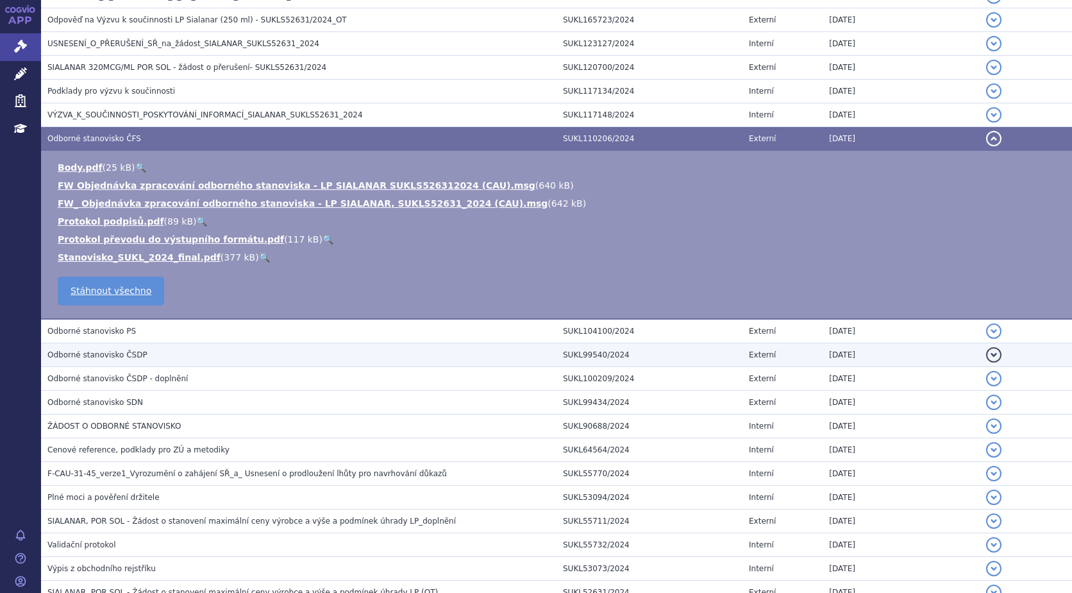
click at [139, 353] on h3 "Odborné stanovisko ČSDP" at bounding box center [301, 354] width 509 height 13
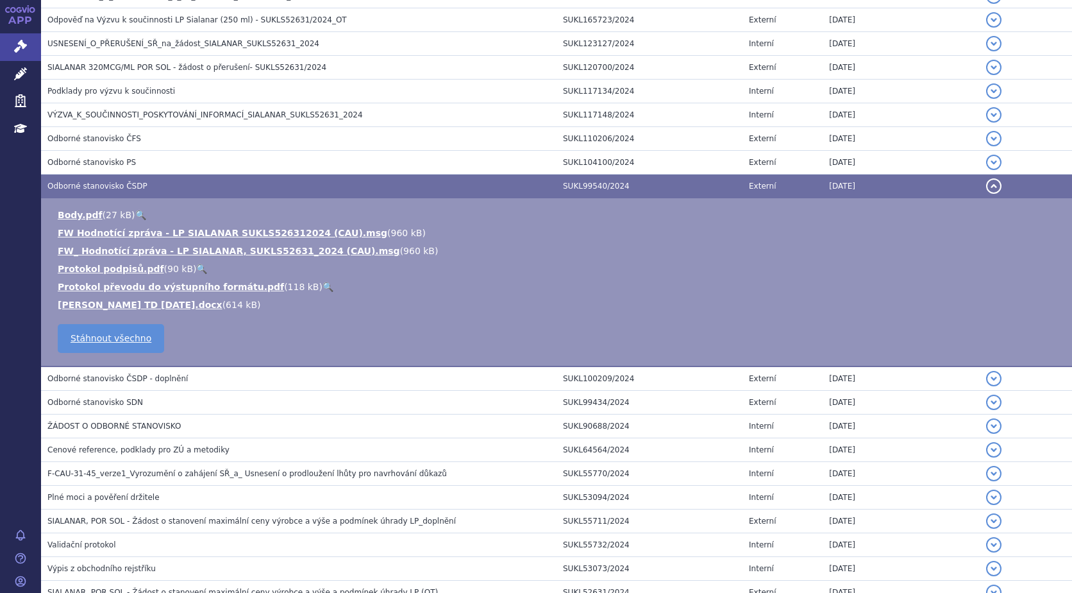
drag, startPoint x: 139, startPoint y: 353, endPoint x: 354, endPoint y: 309, distance: 220.0
click at [354, 309] on li "[PERSON_NAME] TD [DATE].docx ( 614 kB )" at bounding box center [559, 304] width 1002 height 13
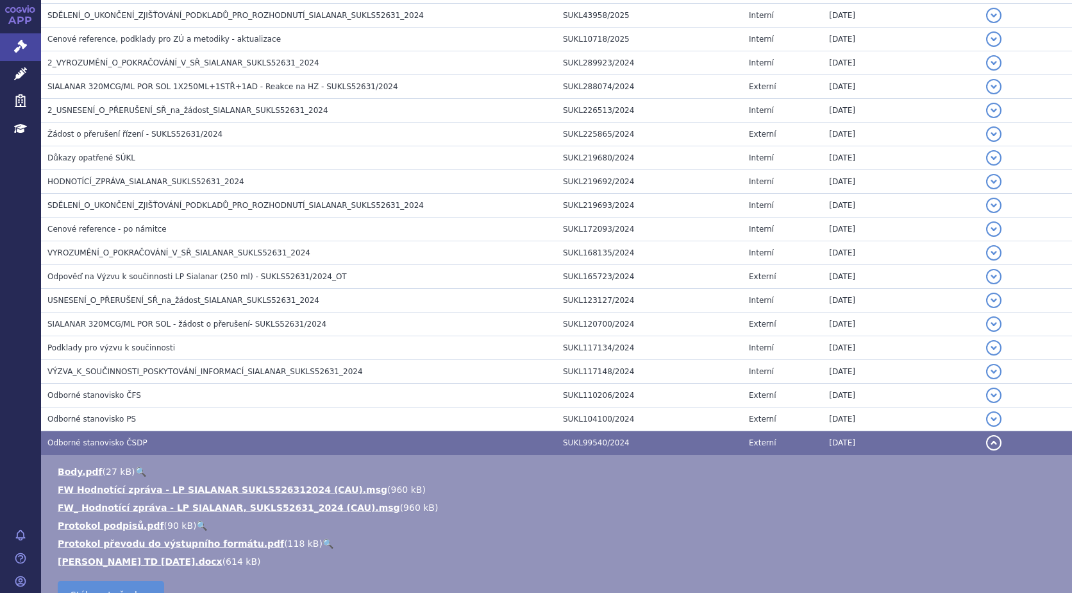
scroll to position [1040, 0]
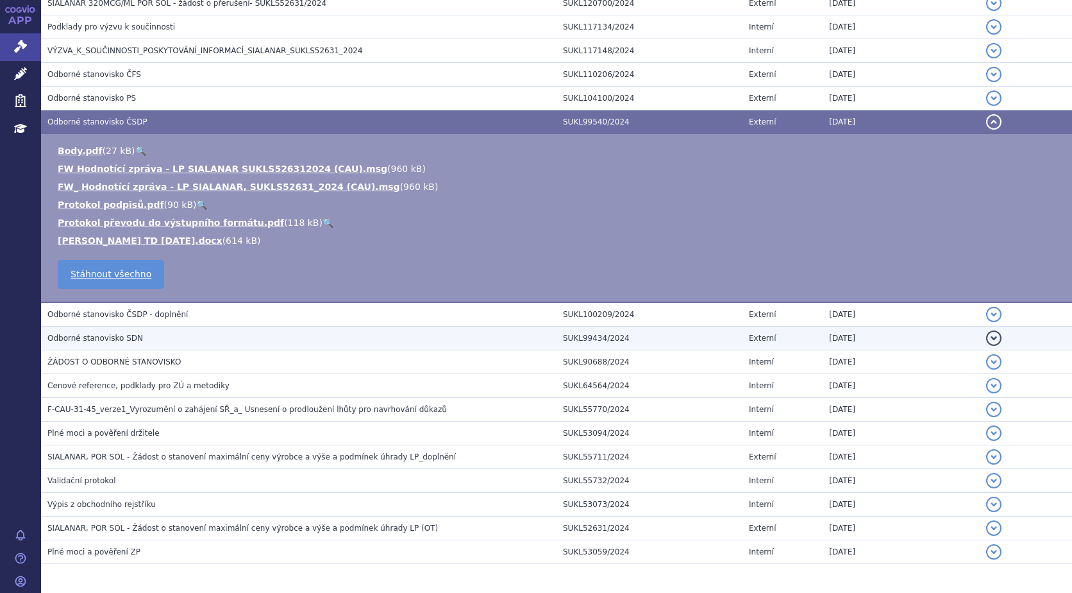
click at [128, 336] on h3 "Odborné stanovisko SDN" at bounding box center [301, 338] width 509 height 13
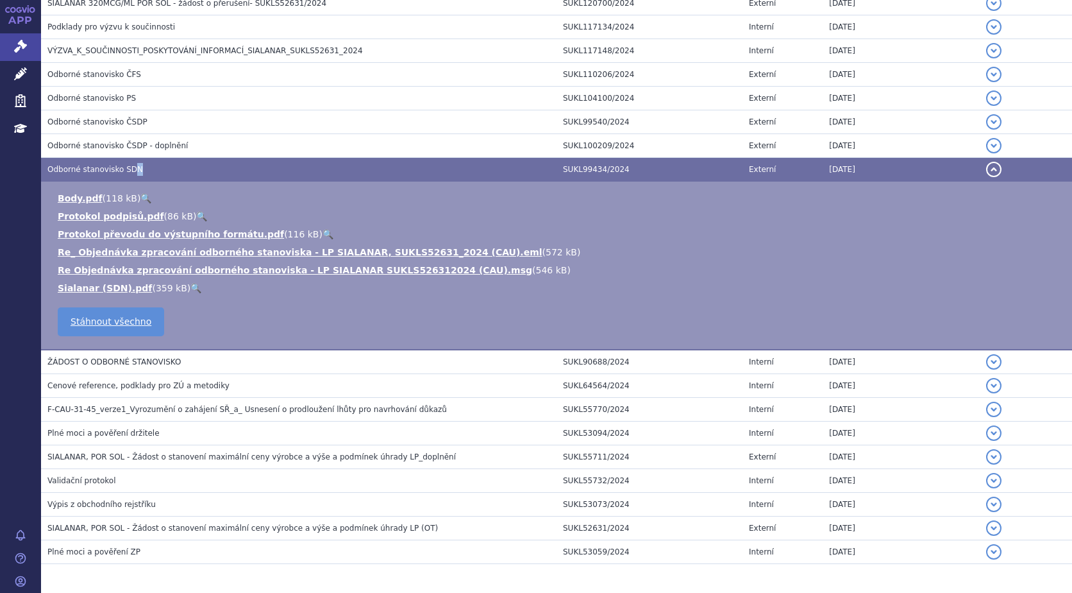
click at [190, 287] on link "🔍" at bounding box center [195, 288] width 11 height 10
